Goal: Book appointment/travel/reservation

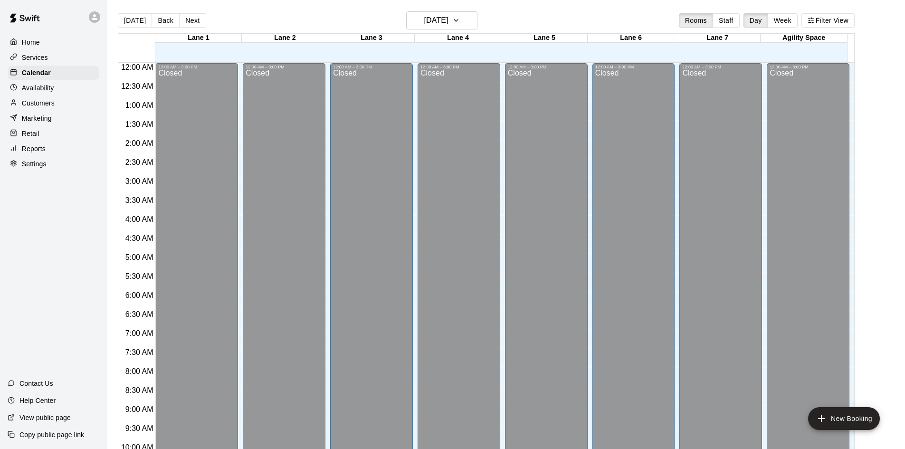
scroll to position [487, 0]
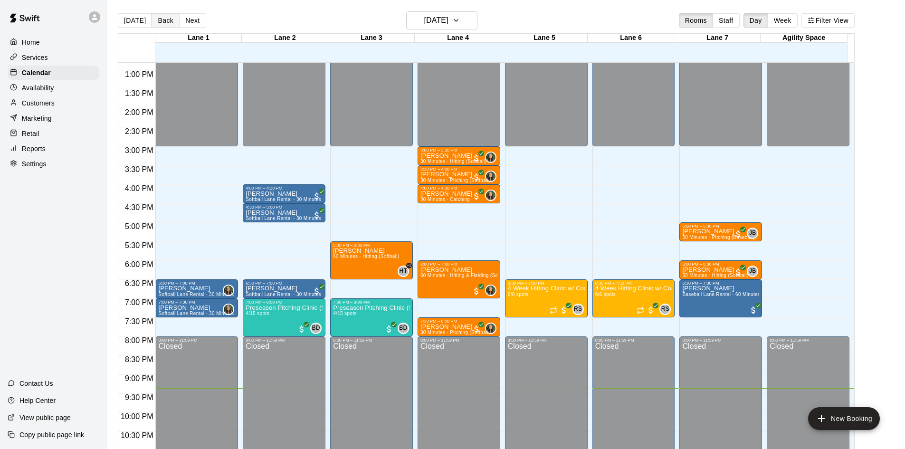
click at [154, 19] on button "Back" at bounding box center [166, 20] width 28 height 14
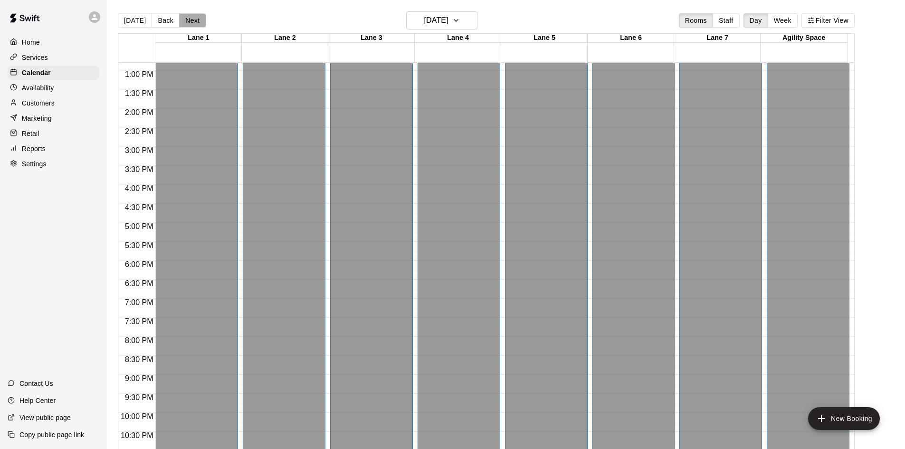
click at [193, 20] on button "Next" at bounding box center [192, 20] width 27 height 14
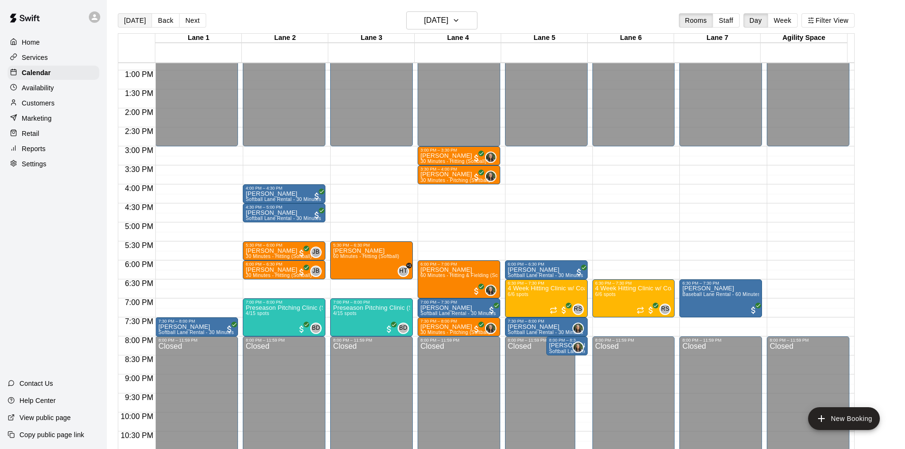
click at [136, 21] on button "[DATE]" at bounding box center [135, 20] width 34 height 14
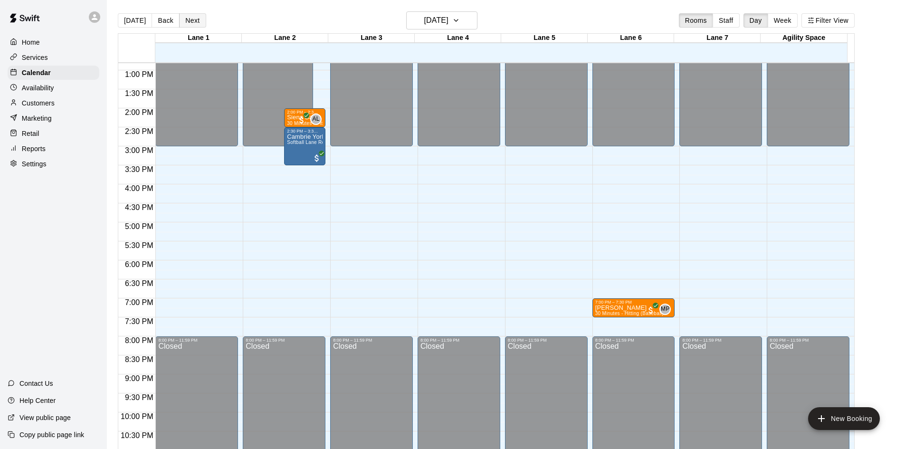
click at [193, 22] on button "Next" at bounding box center [192, 20] width 27 height 14
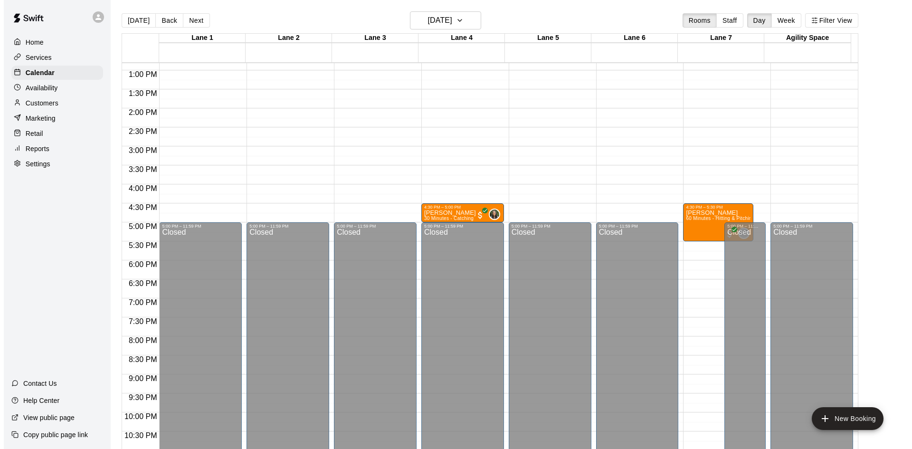
scroll to position [392, 0]
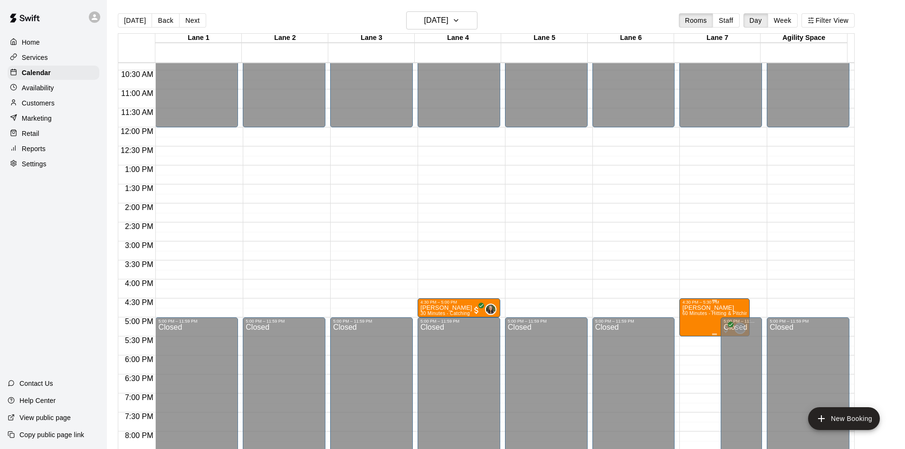
click at [686, 308] on p "[PERSON_NAME]" at bounding box center [714, 308] width 65 height 0
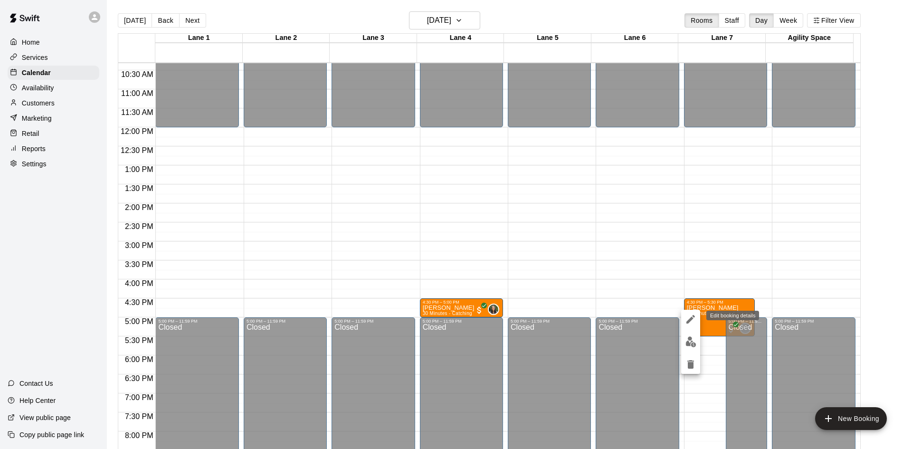
click at [687, 319] on icon "edit" at bounding box center [690, 319] width 11 height 11
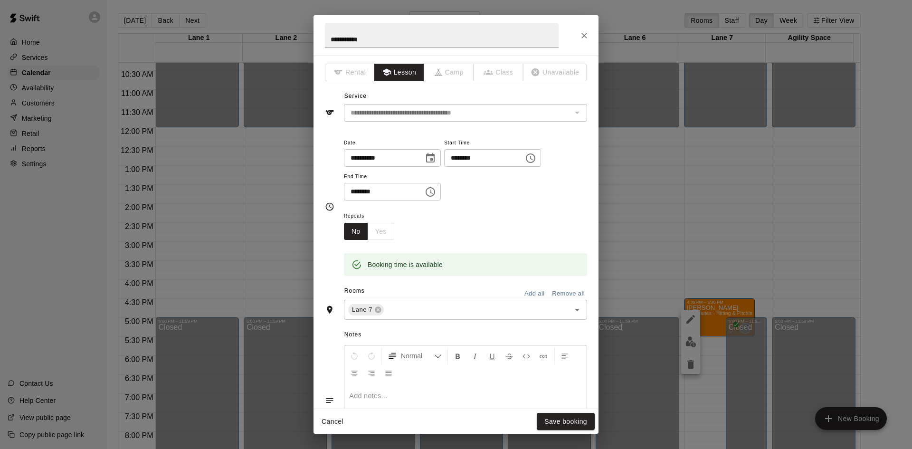
click at [729, 177] on div "**********" at bounding box center [456, 224] width 912 height 449
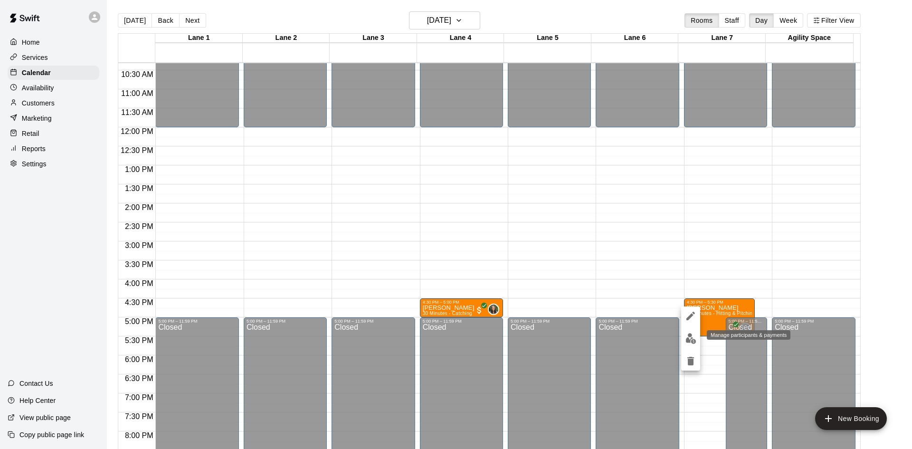
click at [693, 342] on img "edit" at bounding box center [691, 338] width 11 height 11
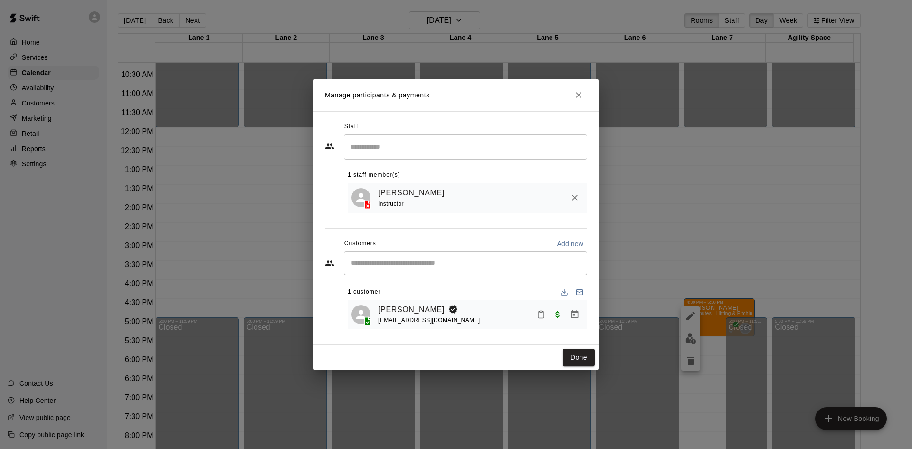
click at [580, 95] on icon "Close" at bounding box center [579, 95] width 6 height 6
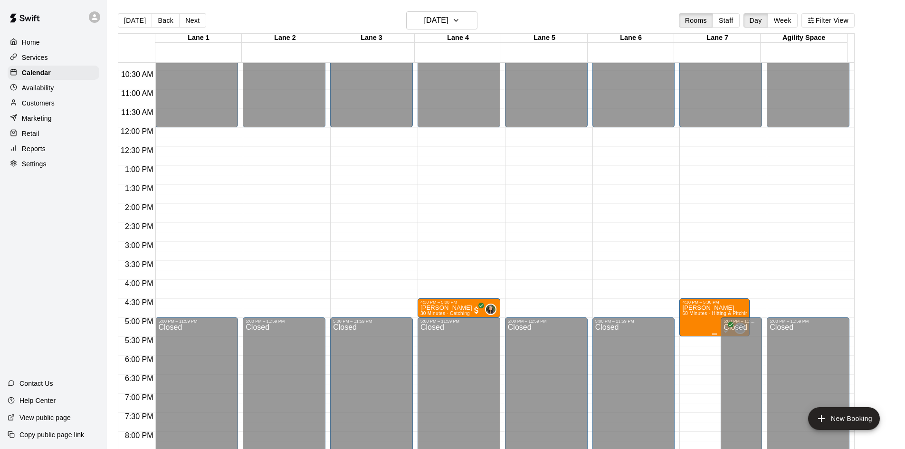
click at [703, 314] on span "60 Minutes - Hitting & Pitching (Baseball)" at bounding box center [728, 313] width 93 height 5
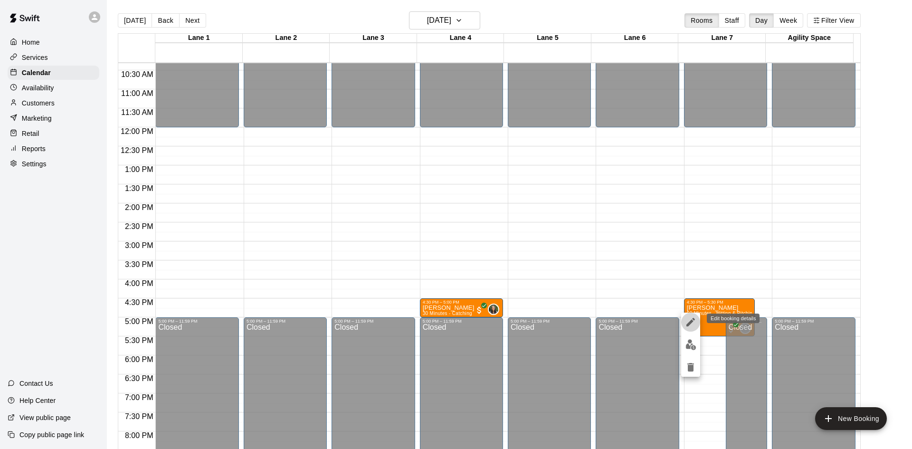
click at [693, 316] on icon "edit" at bounding box center [690, 321] width 11 height 11
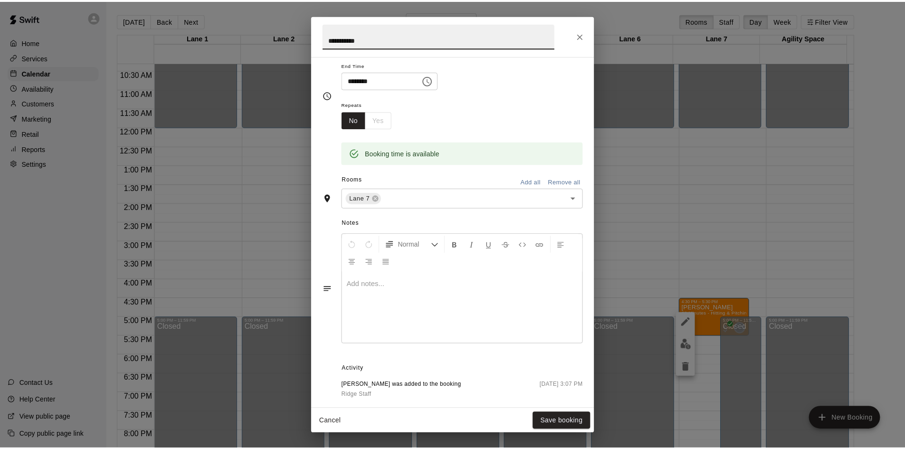
scroll to position [184, 0]
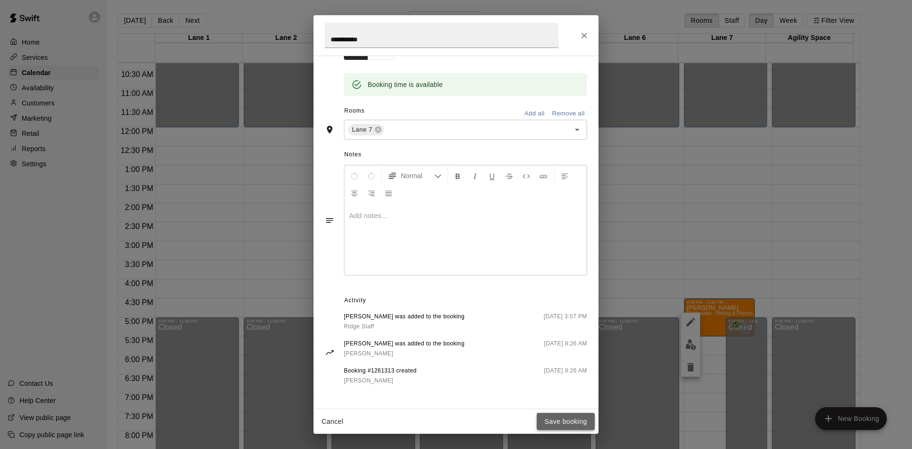
click at [581, 423] on button "Save booking" at bounding box center [566, 422] width 58 height 18
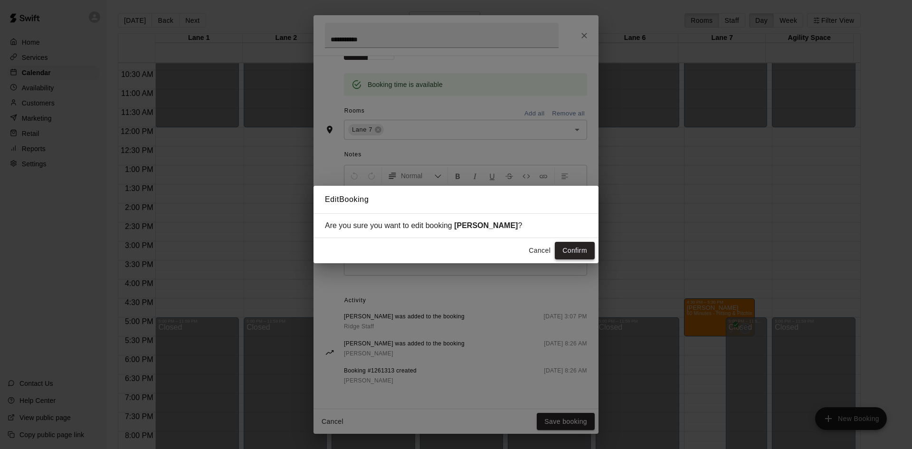
click at [580, 250] on button "Confirm" at bounding box center [575, 251] width 40 height 18
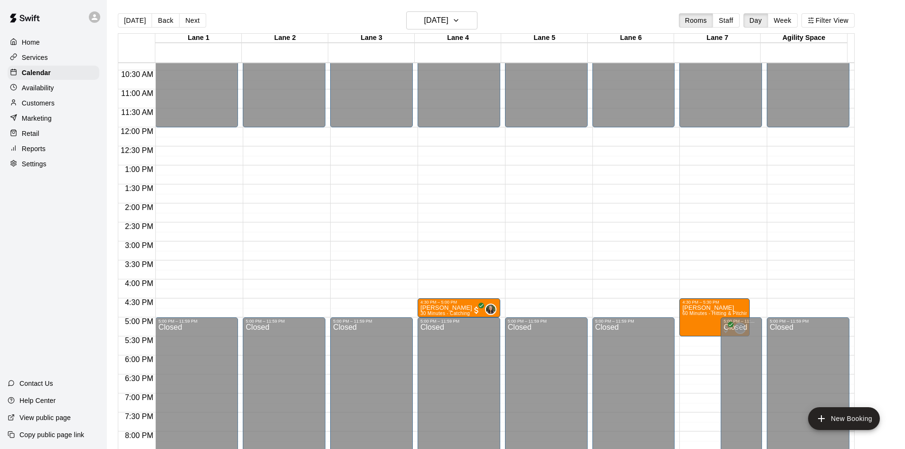
click at [42, 98] on div "Customers" at bounding box center [54, 103] width 92 height 14
